Goal: Find specific page/section: Find specific page/section

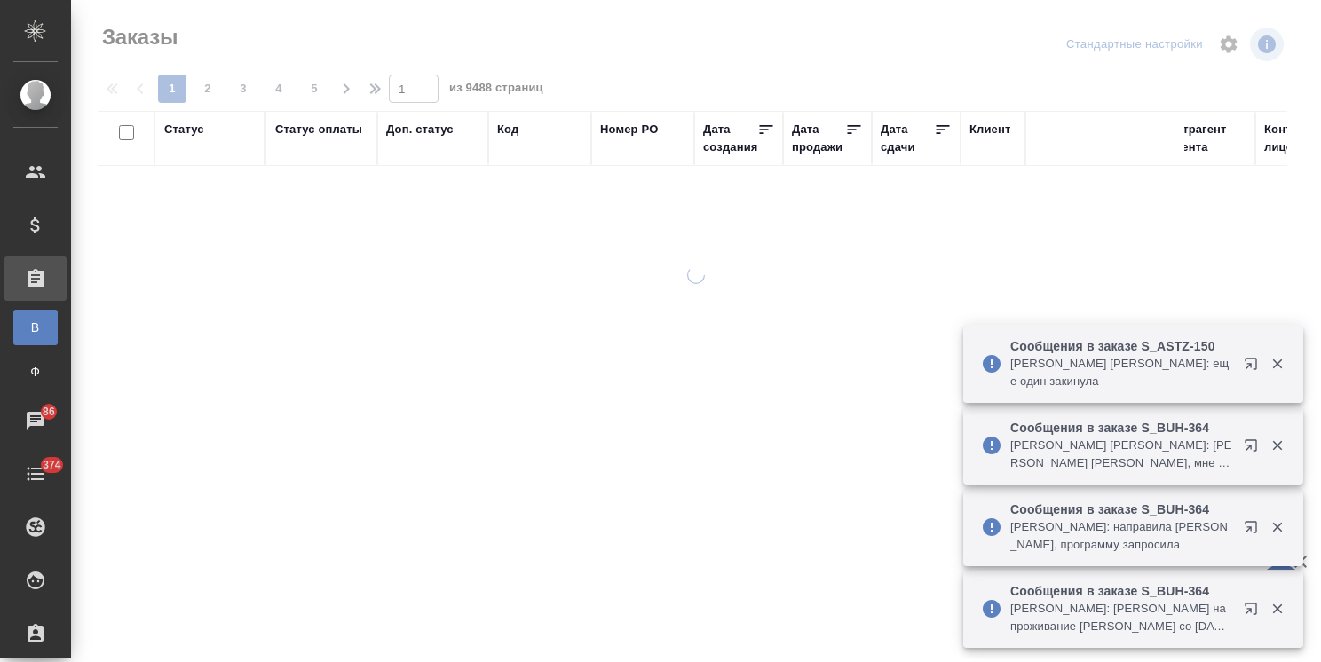
click at [1275, 369] on icon "button" at bounding box center [1277, 364] width 10 height 10
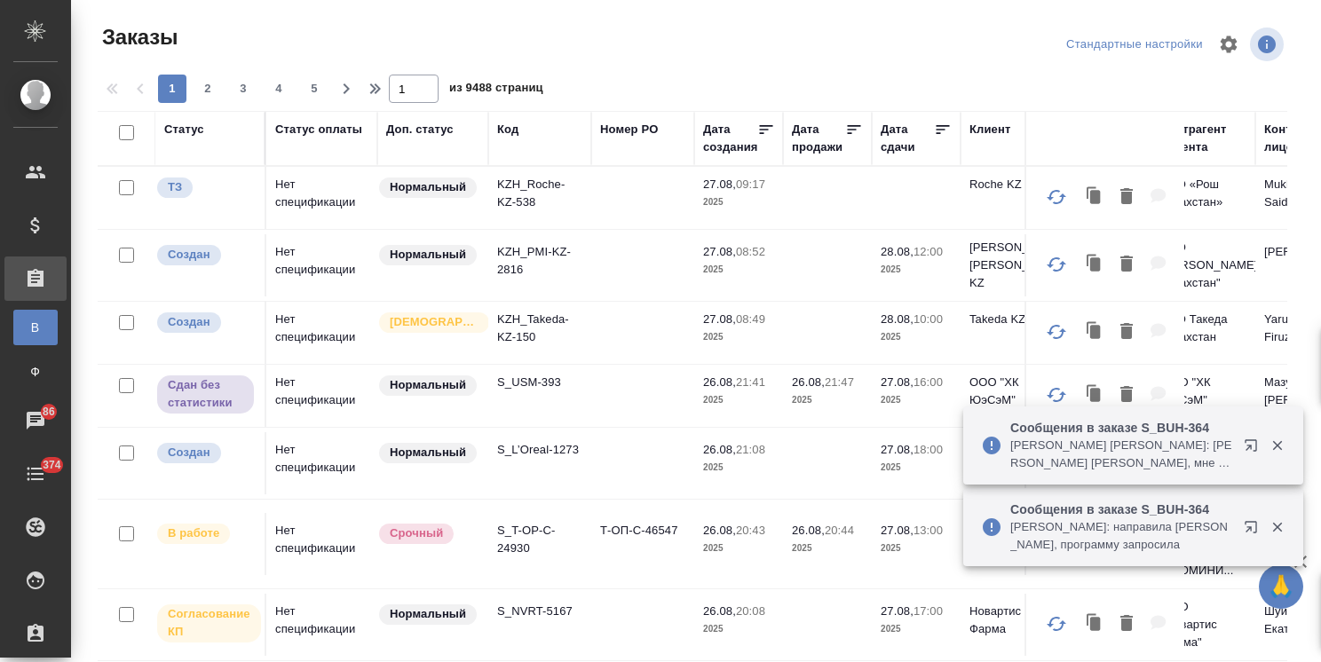
click at [1283, 438] on icon "button" at bounding box center [1277, 446] width 16 height 16
click at [1276, 526] on icon "button" at bounding box center [1277, 528] width 10 height 10
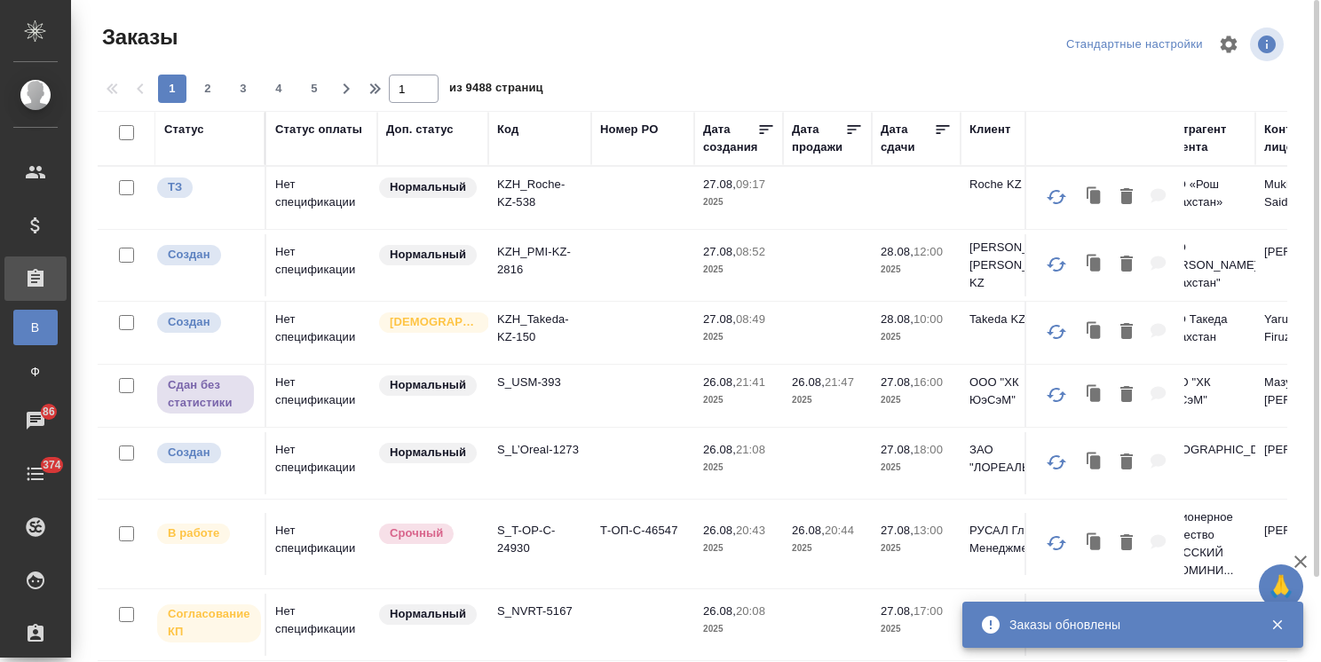
click at [1298, 554] on icon "button" at bounding box center [1299, 561] width 21 height 21
click at [1305, 565] on div "Заказы Стандартные настройки 1 2 3 4 5 1 из 9488 страниц Статус Статус оплаты Д…" at bounding box center [699, 380] width 1223 height 760
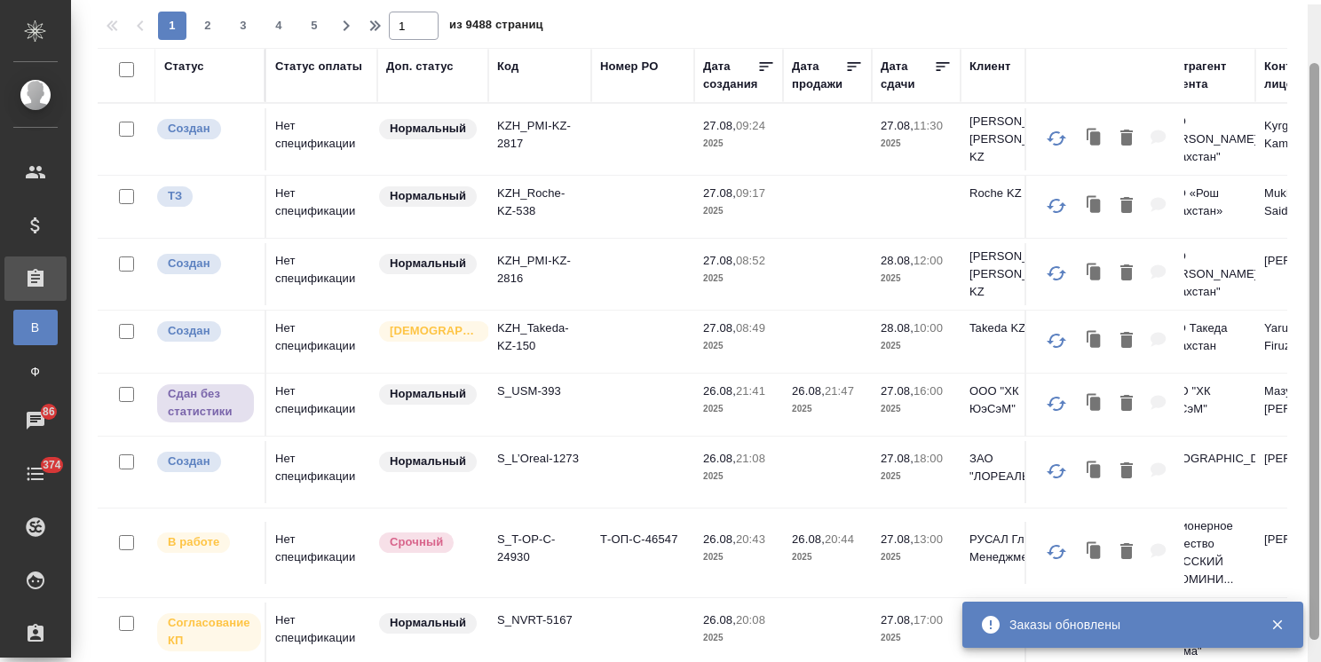
drag, startPoint x: 1313, startPoint y: 556, endPoint x: 1305, endPoint y: 633, distance: 77.6
click at [1305, 632] on div "Заказы Стандартные настройки 1 2 3 4 5 1 из 9488 страниц Статус Статус оплаты Д…" at bounding box center [696, 331] width 1250 height 662
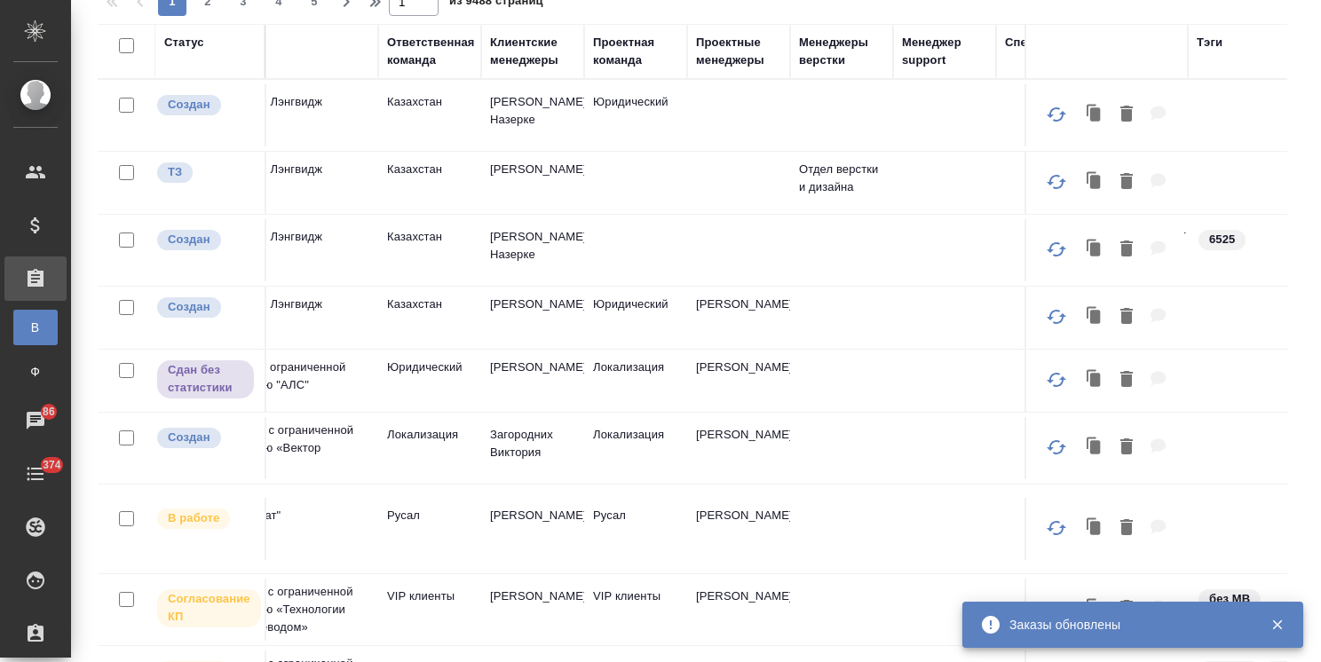
scroll to position [0, 1208]
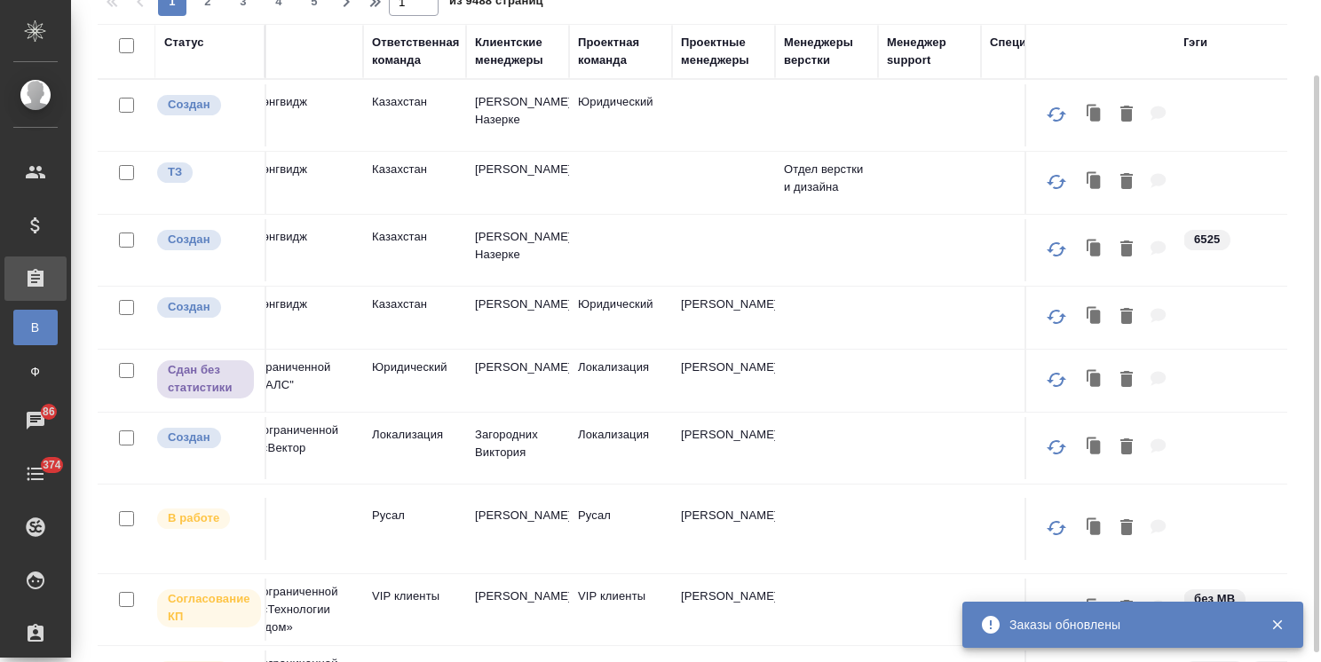
click at [501, 62] on div "Клиентские менеджеры" at bounding box center [517, 51] width 85 height 35
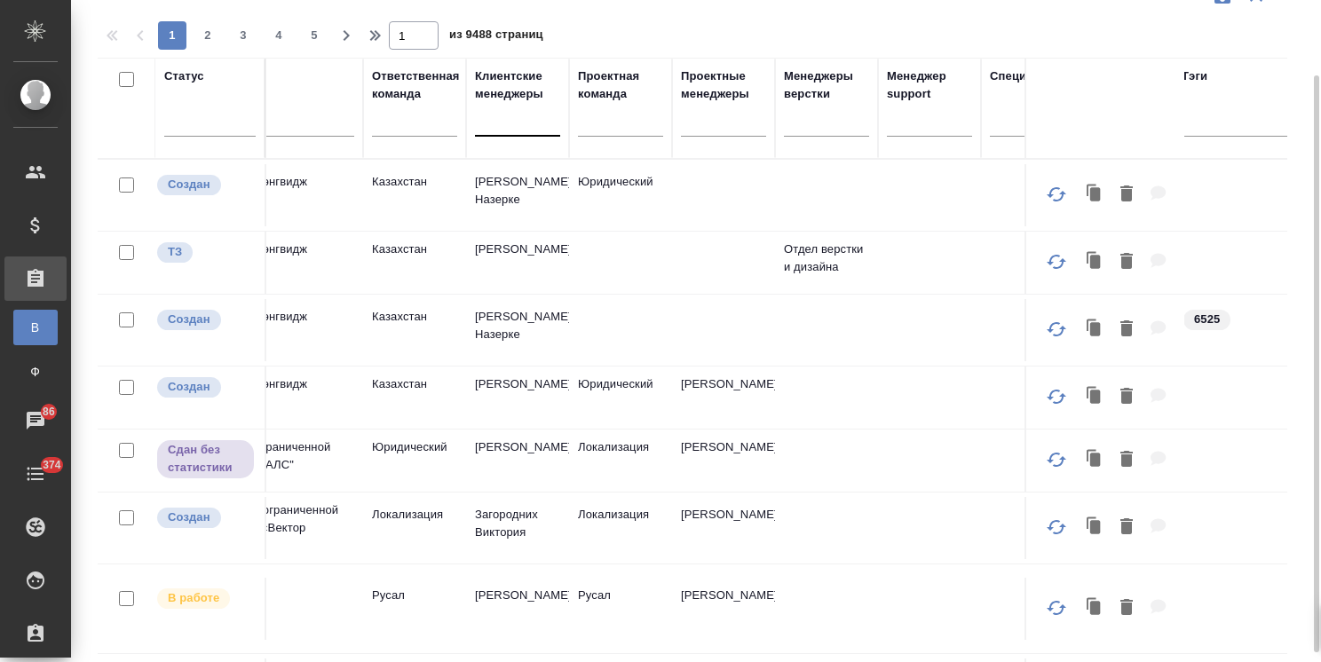
click at [491, 118] on div at bounding box center [517, 119] width 85 height 26
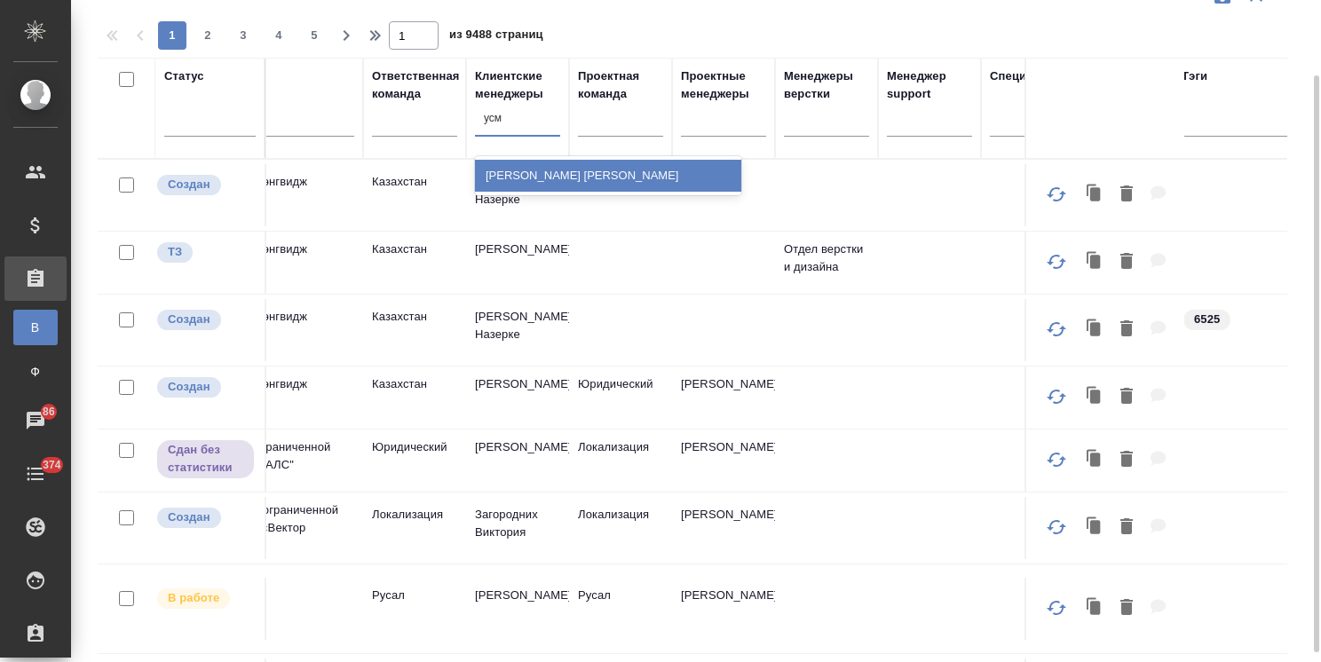
type input "усма"
click at [584, 185] on div "[PERSON_NAME] [PERSON_NAME]" at bounding box center [608, 176] width 266 height 32
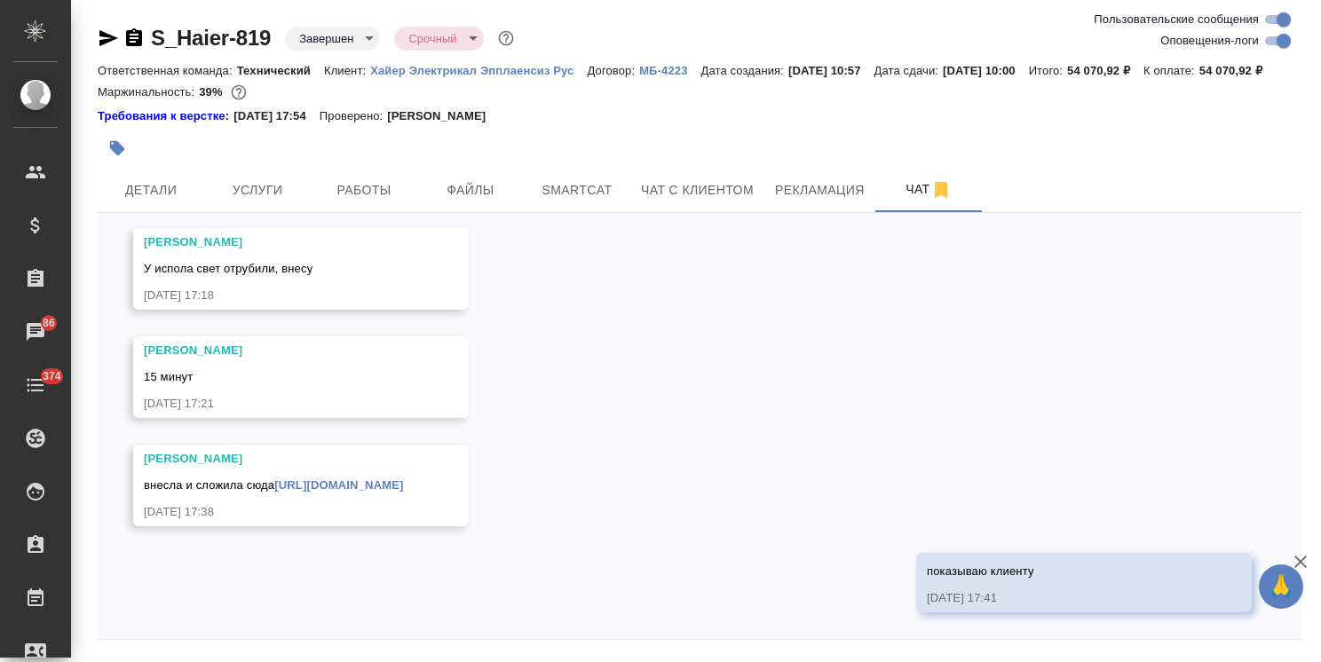
scroll to position [38876, 0]
click at [1310, 563] on icon "button" at bounding box center [1299, 561] width 21 height 21
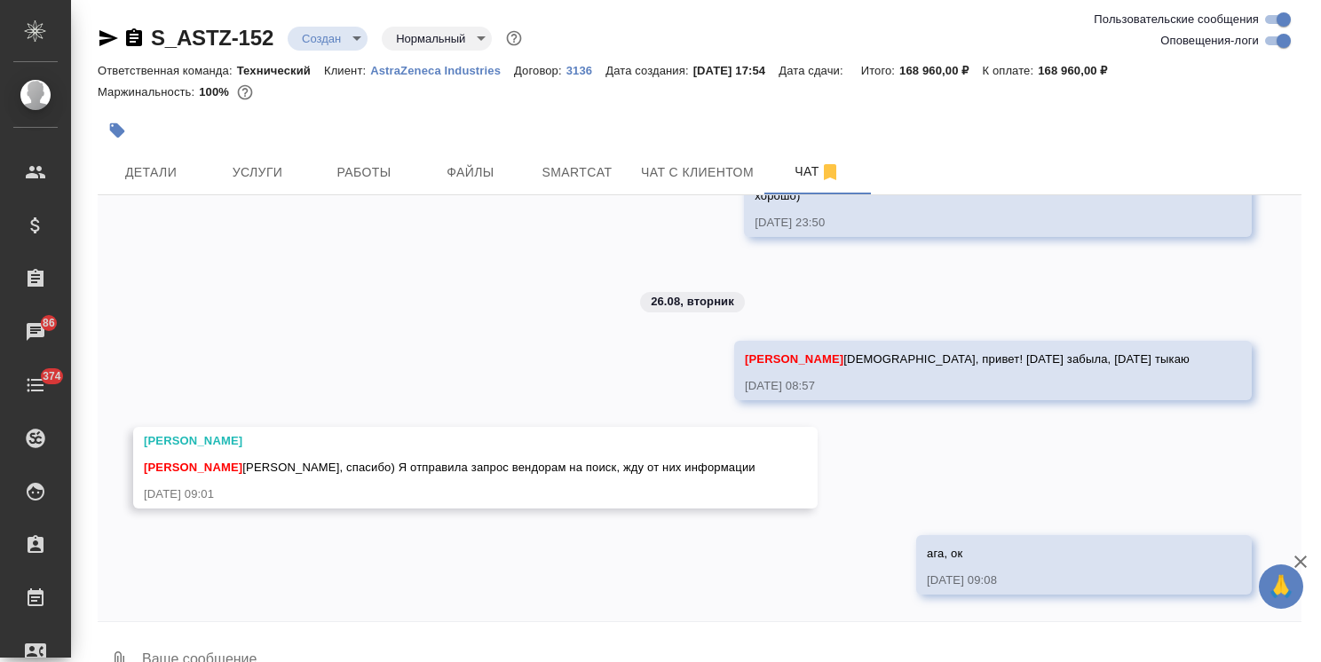
scroll to position [1073, 0]
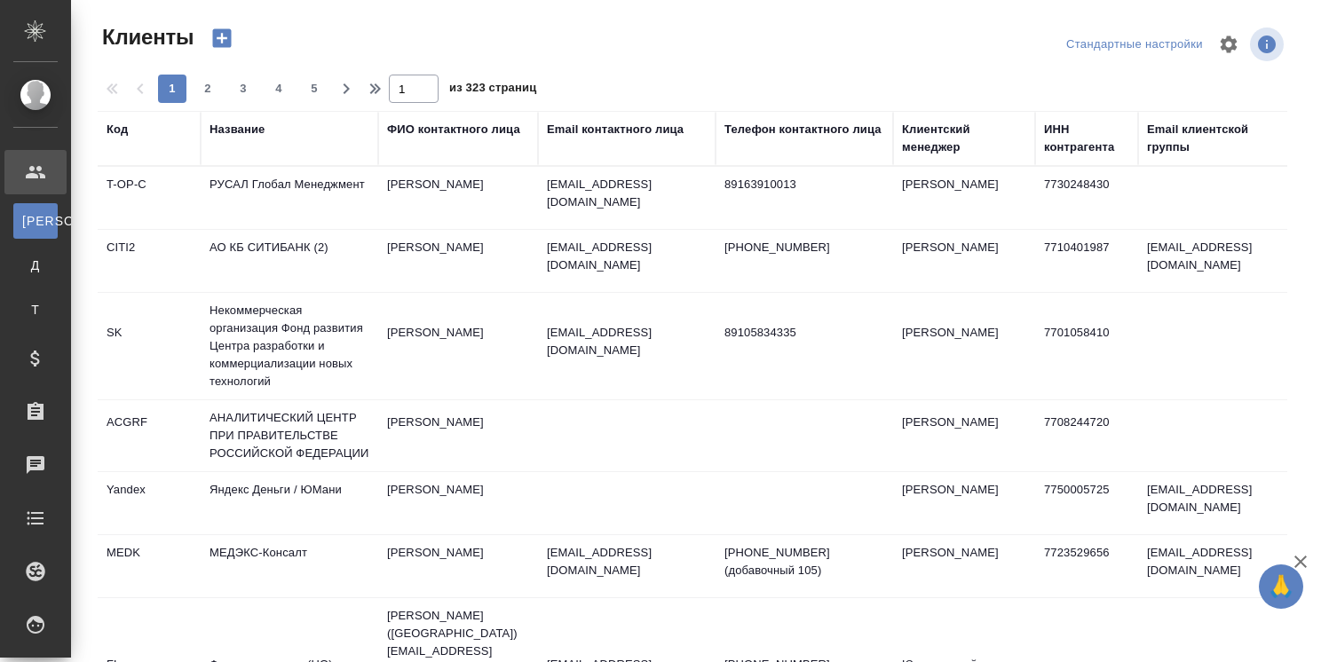
select select "RU"
click at [934, 146] on div "Клиентский менеджер" at bounding box center [964, 138] width 124 height 35
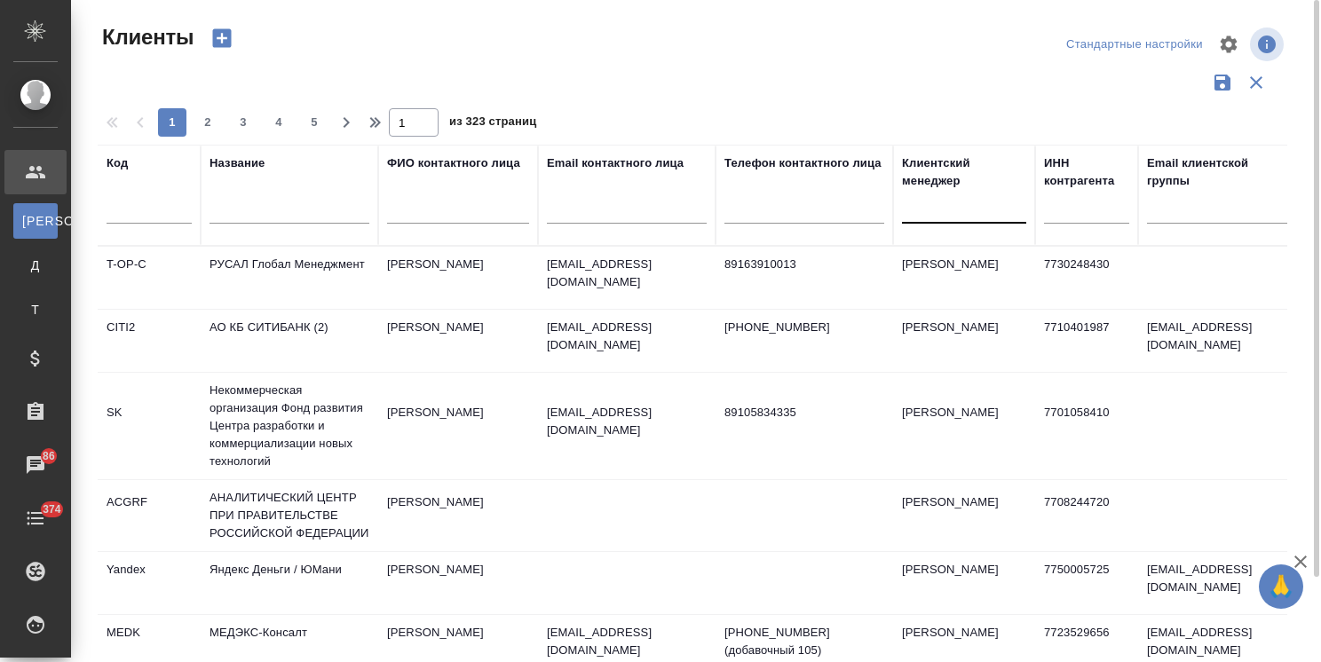
click at [923, 215] on div at bounding box center [964, 206] width 124 height 26
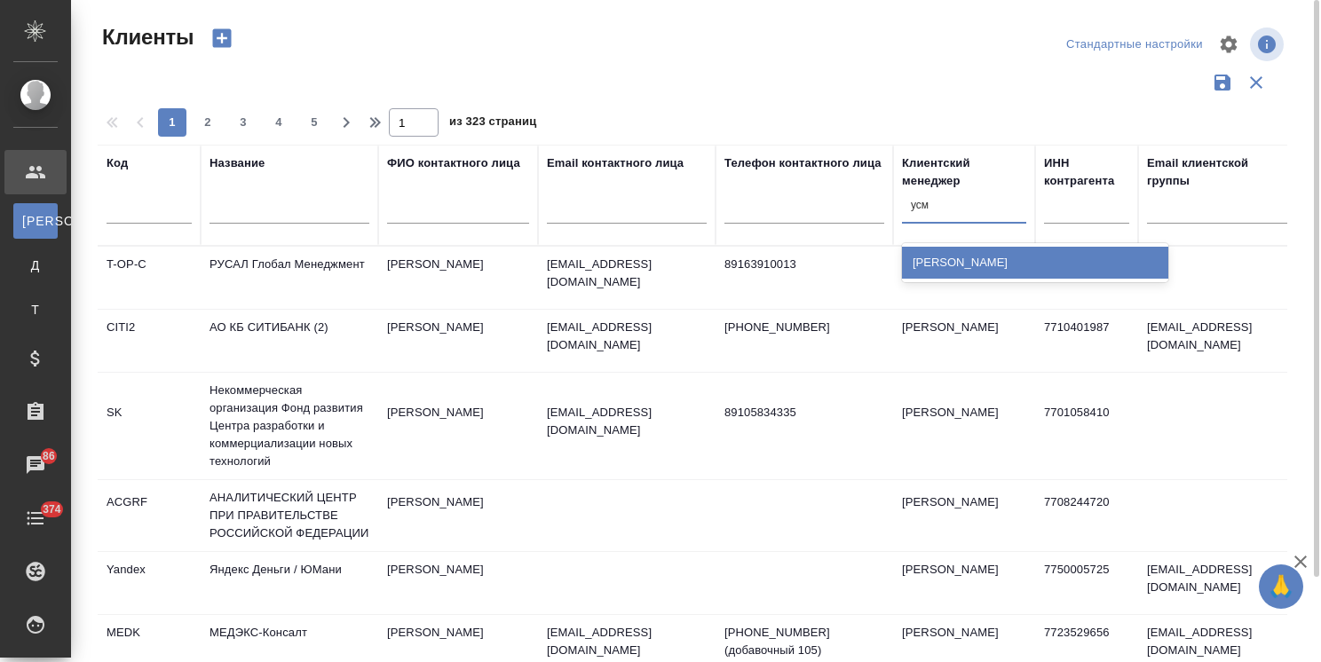
type input "усма"
click at [941, 271] on div "[PERSON_NAME] [PERSON_NAME]" at bounding box center [1035, 263] width 266 height 32
